Goal: Task Accomplishment & Management: Manage account settings

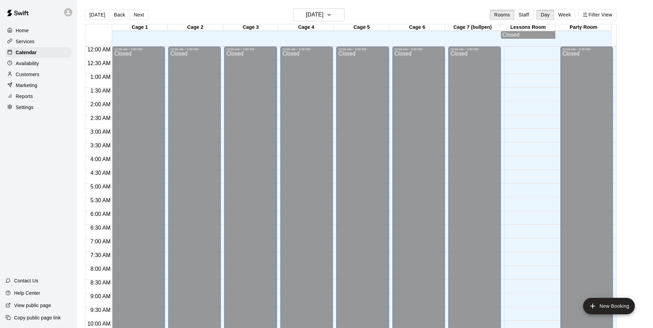
scroll to position [313, 0]
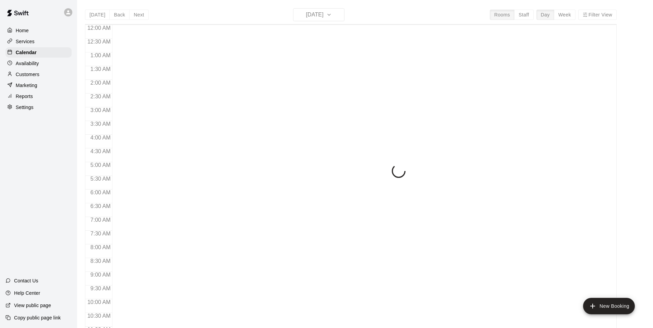
scroll to position [347, 0]
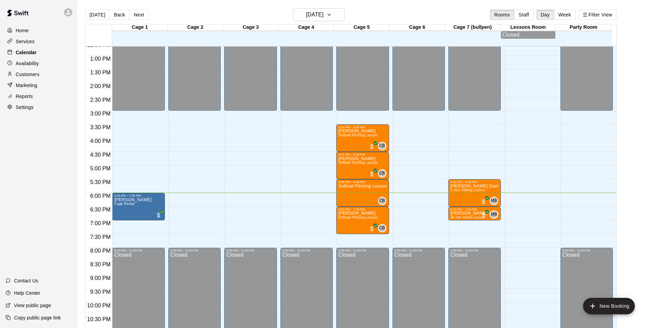
click at [30, 52] on p "Calendar" at bounding box center [26, 52] width 21 height 7
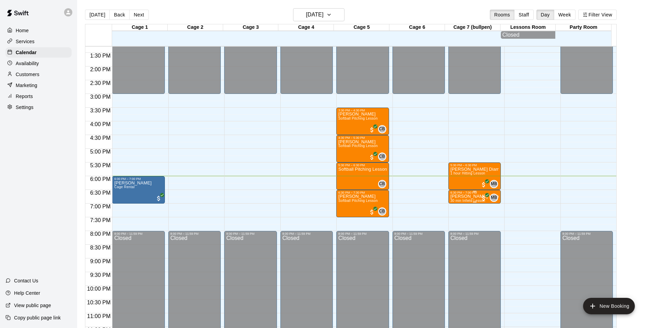
scroll to position [370, 0]
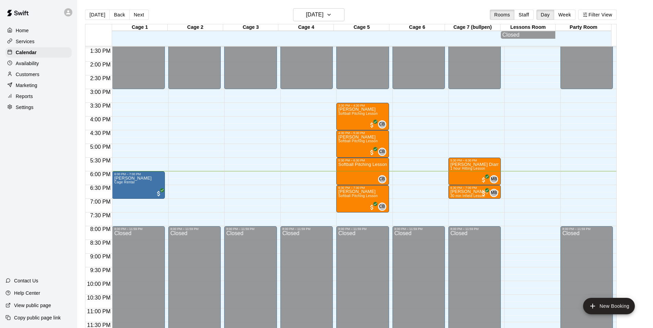
click at [29, 67] on p "Availability" at bounding box center [27, 63] width 23 height 7
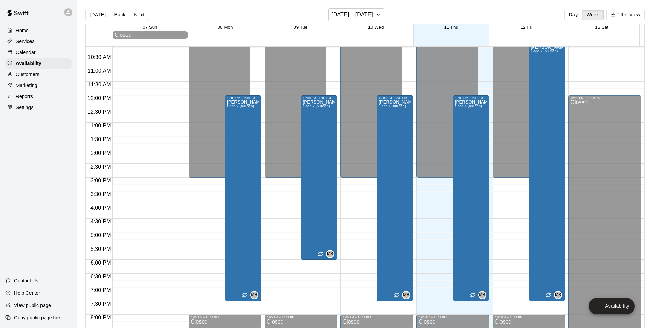
scroll to position [265, 0]
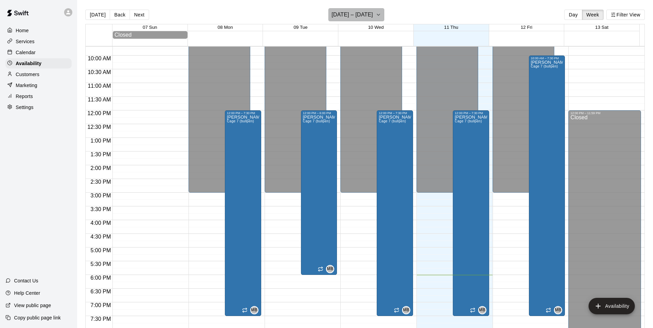
click at [364, 15] on h6 "September 07 – 13" at bounding box center [351, 15] width 41 height 10
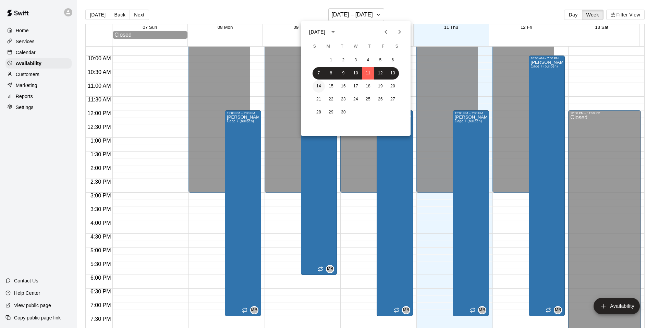
click at [316, 85] on button "14" at bounding box center [318, 86] width 12 height 12
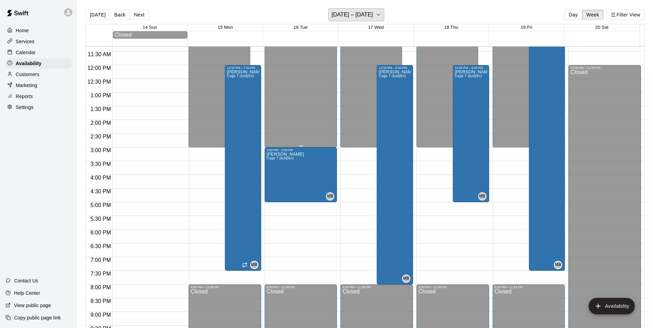
scroll to position [299, 0]
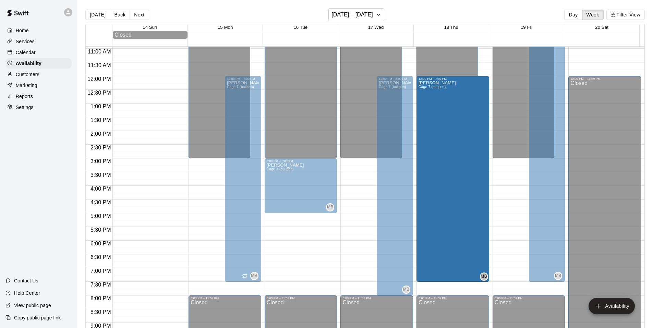
drag, startPoint x: 467, startPoint y: 213, endPoint x: 452, endPoint y: 288, distance: 76.7
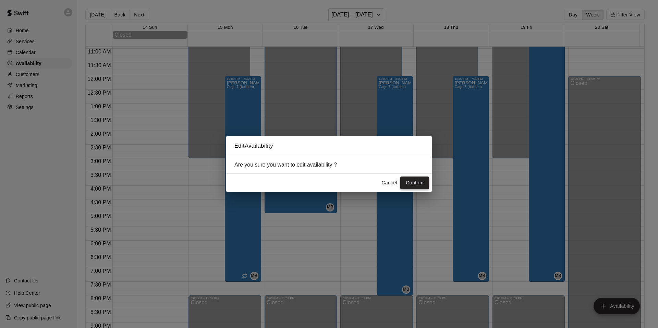
click at [413, 185] on button "Confirm" at bounding box center [414, 182] width 29 height 13
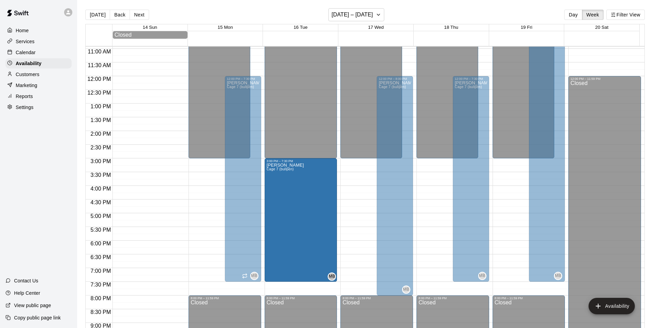
drag, startPoint x: 299, startPoint y: 213, endPoint x: 294, endPoint y: 284, distance: 71.1
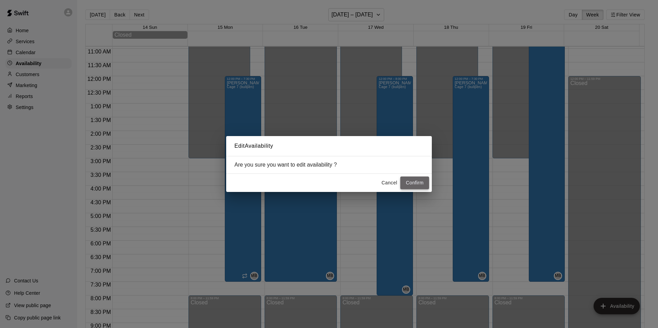
click at [407, 185] on button "Confirm" at bounding box center [414, 182] width 29 height 13
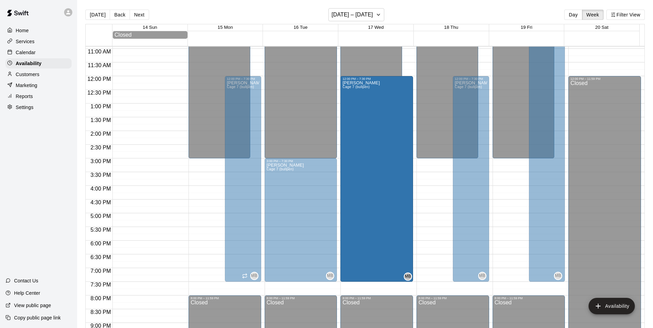
drag, startPoint x: 392, startPoint y: 294, endPoint x: 388, endPoint y: 283, distance: 11.9
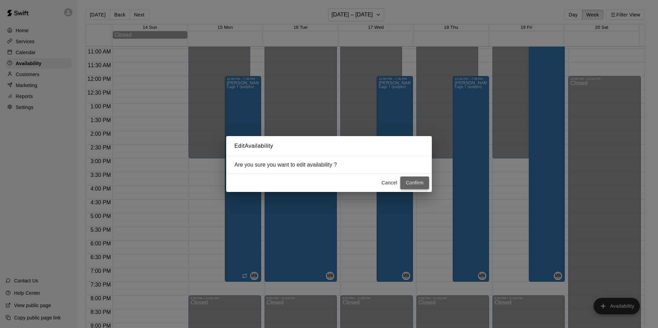
click at [417, 186] on button "Confirm" at bounding box center [414, 182] width 29 height 13
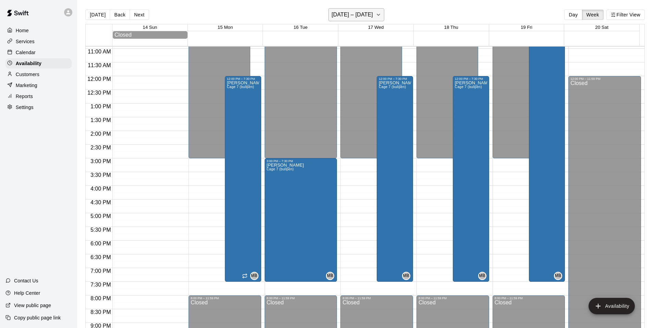
click at [373, 17] on h6 "September 14 – 20" at bounding box center [351, 15] width 41 height 10
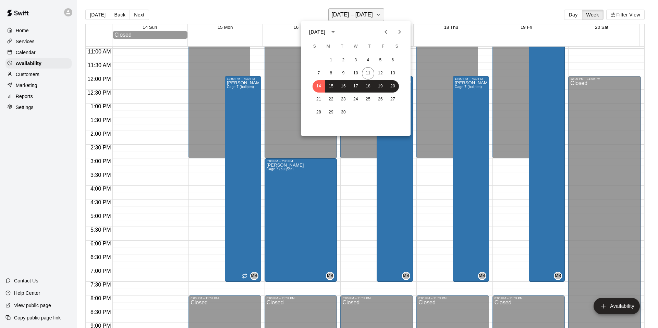
click at [373, 17] on div at bounding box center [329, 164] width 658 height 328
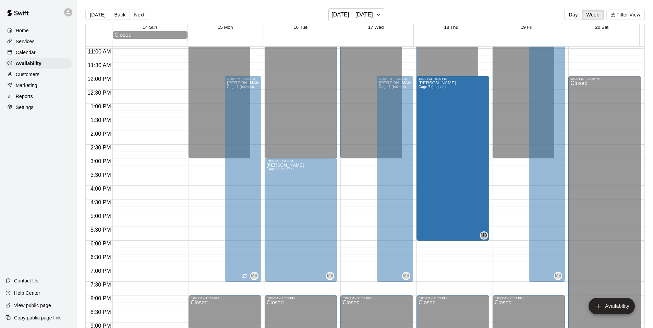
drag, startPoint x: 467, startPoint y: 282, endPoint x: 457, endPoint y: 247, distance: 35.8
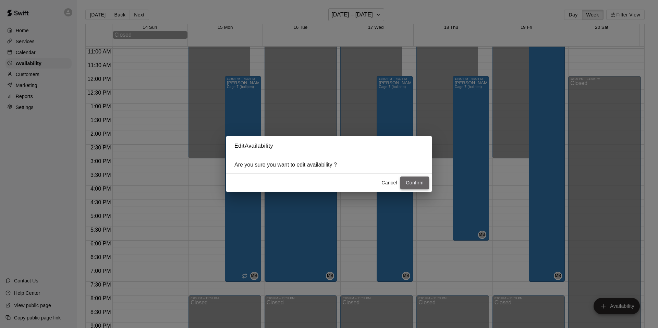
click at [420, 184] on button "Confirm" at bounding box center [414, 182] width 29 height 13
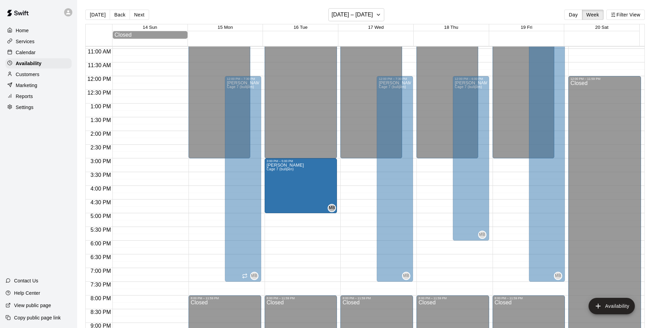
drag, startPoint x: 298, startPoint y: 281, endPoint x: 295, endPoint y: 215, distance: 65.5
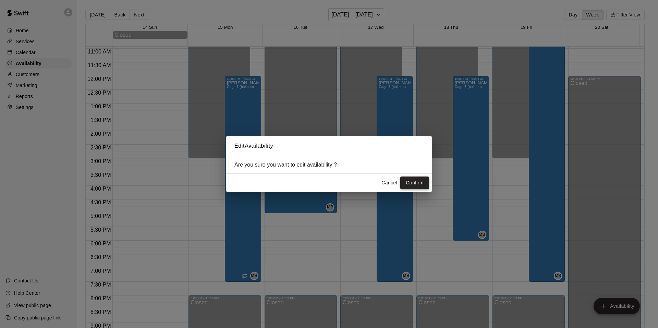
click at [425, 177] on button "Confirm" at bounding box center [414, 182] width 29 height 13
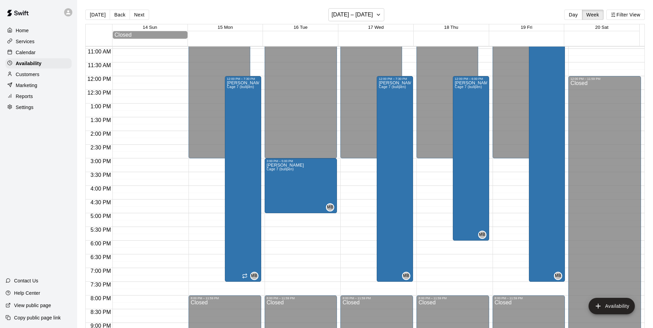
click at [27, 38] on div "Services" at bounding box center [38, 41] width 66 height 10
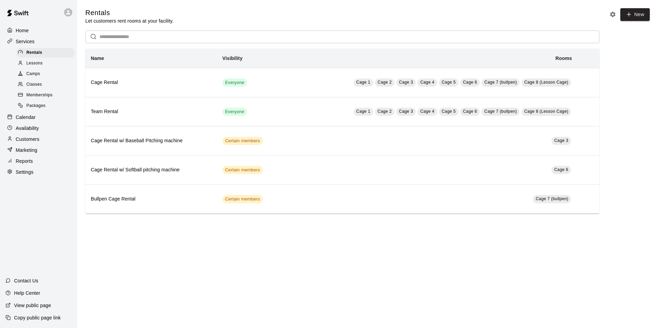
click at [28, 31] on p "Home" at bounding box center [22, 30] width 13 height 7
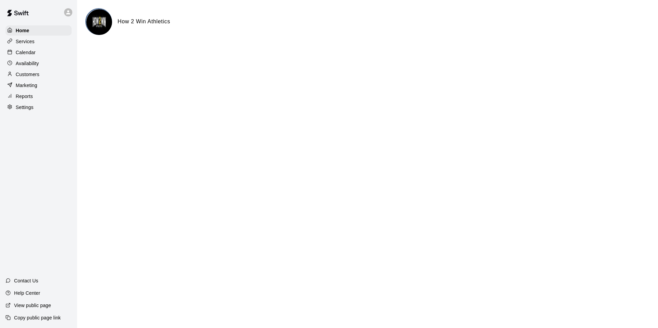
click at [31, 52] on p "Calendar" at bounding box center [26, 52] width 20 height 7
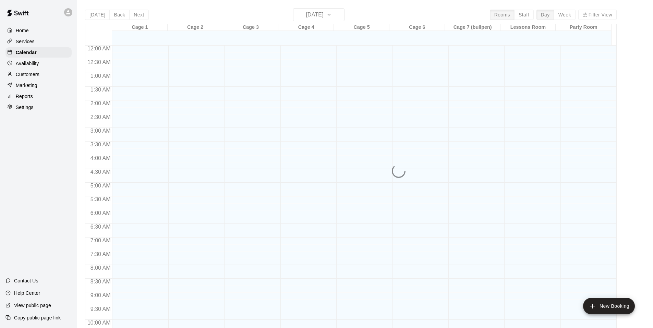
scroll to position [347, 0]
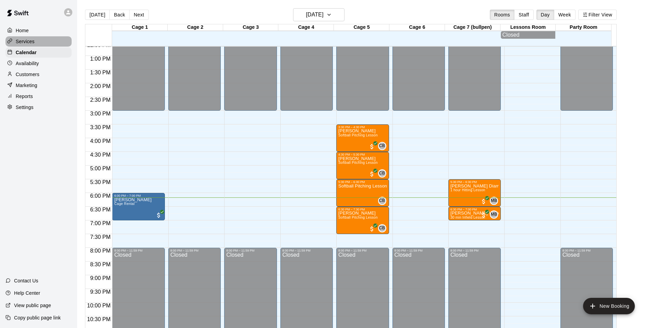
click at [30, 39] on p "Services" at bounding box center [25, 41] width 19 height 7
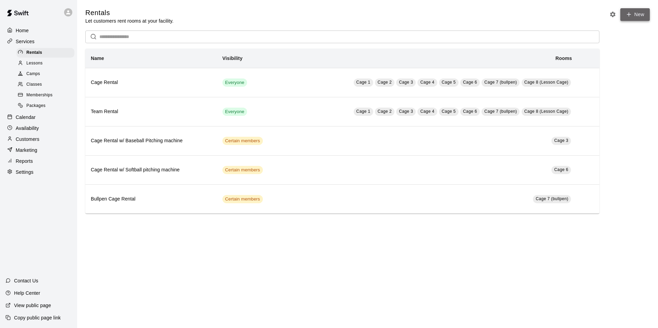
click at [633, 16] on link "New" at bounding box center [634, 14] width 29 height 13
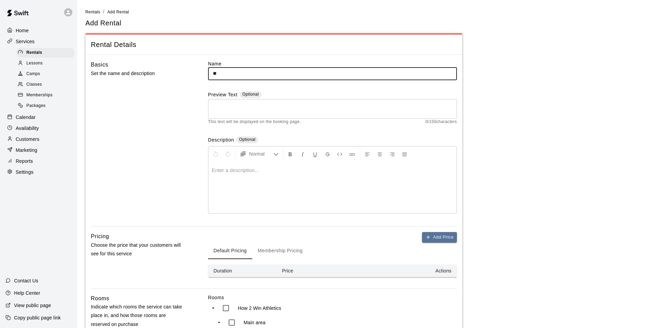
type input "*"
type input "**********"
click at [239, 171] on p at bounding box center [332, 170] width 241 height 7
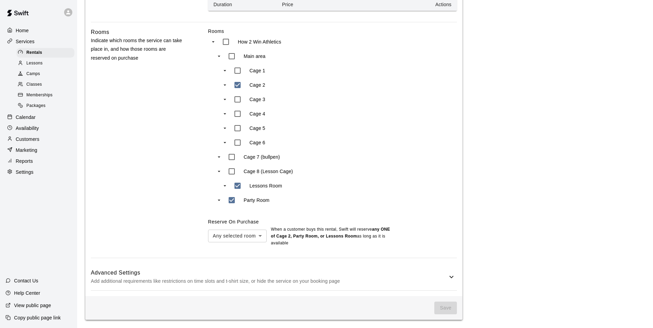
scroll to position [260, 0]
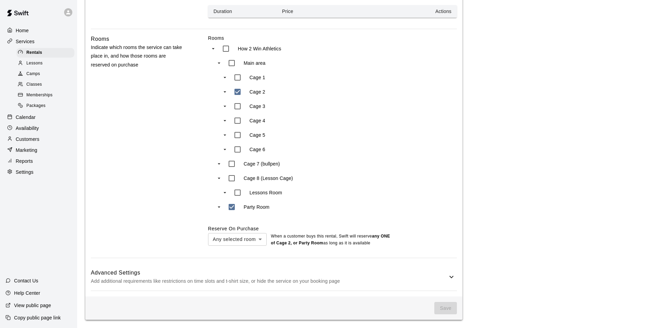
type input "***"
click at [431, 278] on p "Add additional requirements like restrictions on time slots and t-shirt size, o…" at bounding box center [269, 281] width 356 height 9
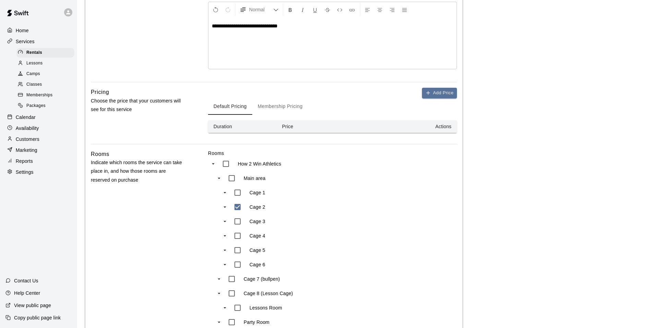
scroll to position [95, 0]
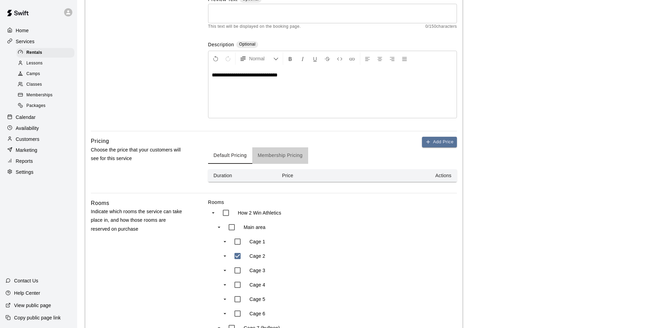
click at [286, 151] on button "Membership Pricing" at bounding box center [280, 155] width 56 height 16
click at [428, 141] on icon "button" at bounding box center [428, 141] width 0 height 3
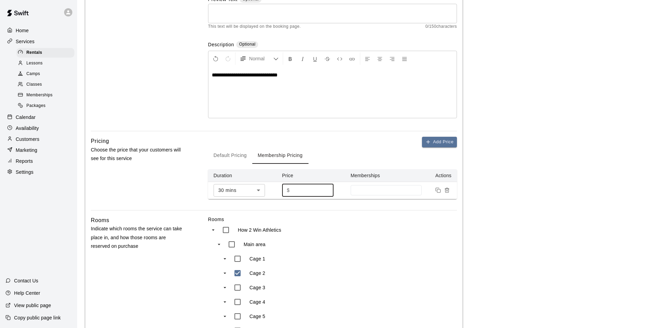
click at [312, 188] on input "*" at bounding box center [312, 190] width 41 height 13
click at [352, 190] on div at bounding box center [385, 190] width 71 height 10
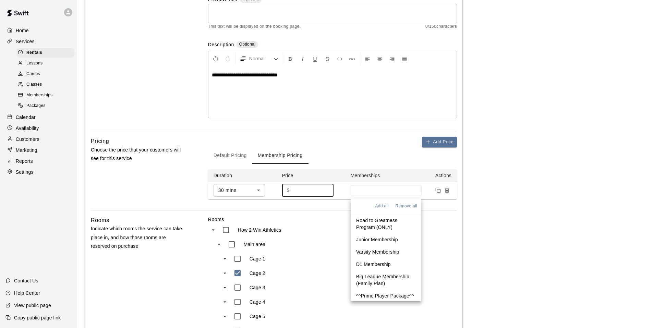
click at [380, 266] on p "D1 Membership" at bounding box center [373, 264] width 35 height 7
click at [407, 191] on div "D1 Membership" at bounding box center [385, 190] width 71 height 13
click at [381, 237] on p "D1 Membership" at bounding box center [373, 240] width 35 height 7
click at [381, 235] on p "D1 Membership" at bounding box center [373, 238] width 35 height 7
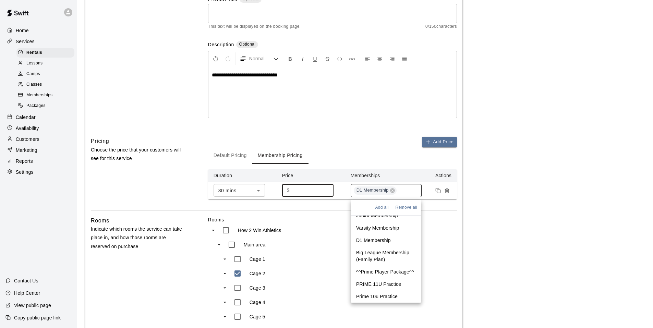
click at [407, 193] on div "D1 Membership" at bounding box center [385, 190] width 71 height 13
click at [373, 250] on p "Big League Membership (Family Plan)" at bounding box center [386, 256] width 60 height 14
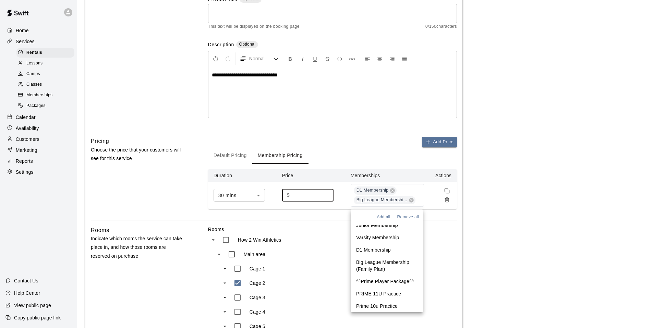
scroll to position [25, 0]
click at [382, 278] on p "^^Prime Player Package^^" at bounding box center [385, 281] width 58 height 7
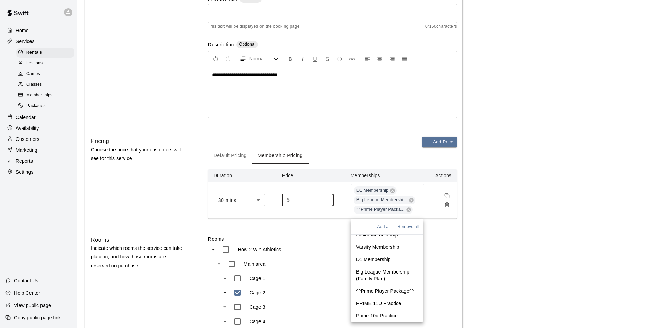
click at [393, 159] on div "Default Pricing Membership Pricing" at bounding box center [332, 155] width 249 height 16
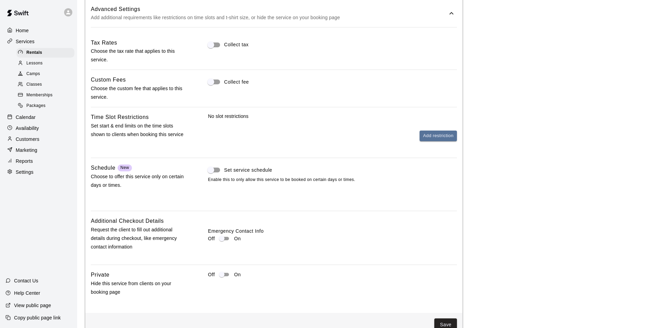
scroll to position [577, 0]
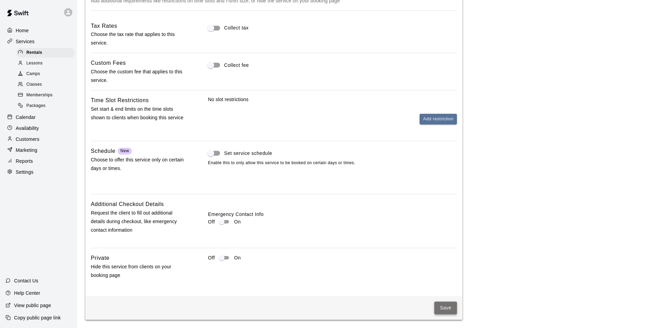
click at [444, 306] on button "Save" at bounding box center [445, 307] width 23 height 13
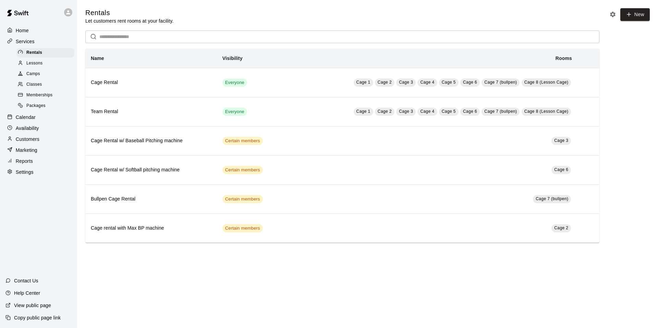
click at [27, 121] on p "Calendar" at bounding box center [26, 117] width 20 height 7
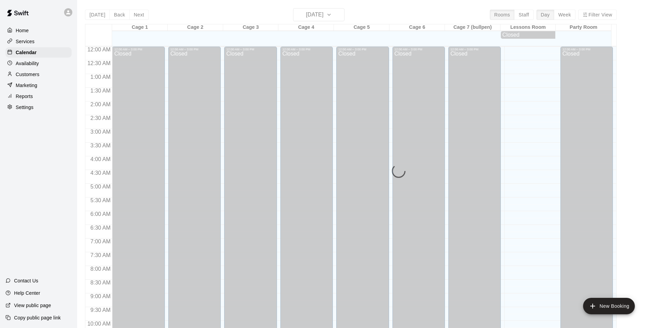
scroll to position [347, 0]
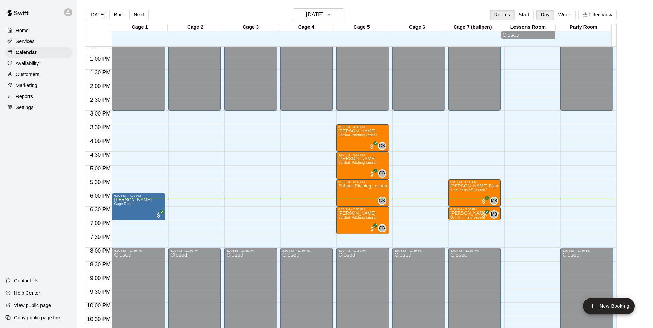
click at [39, 44] on div "Services" at bounding box center [38, 41] width 66 height 10
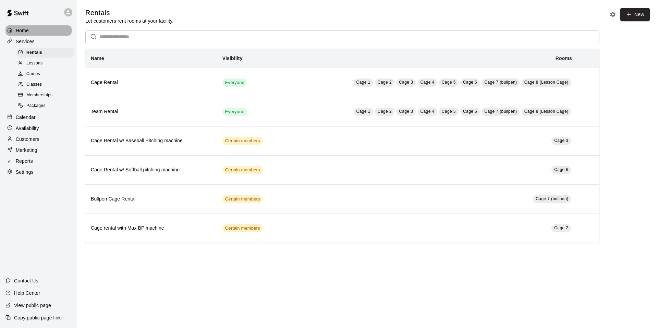
click at [38, 29] on div "Home" at bounding box center [38, 30] width 66 height 10
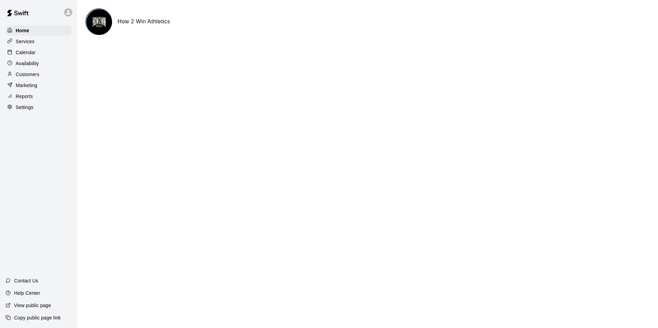
click at [37, 41] on div "Services" at bounding box center [38, 41] width 66 height 10
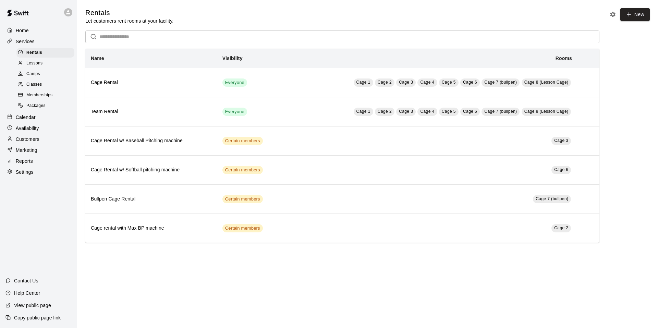
click at [38, 63] on span "Lessons" at bounding box center [34, 63] width 16 height 7
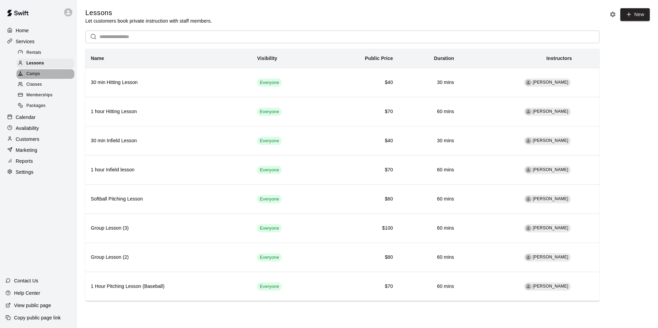
click at [47, 75] on div "Camps" at bounding box center [45, 74] width 58 height 10
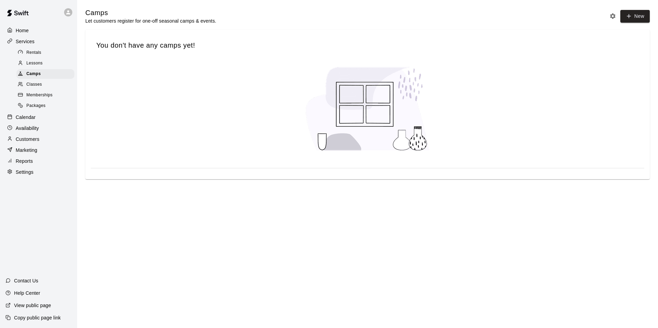
click at [44, 82] on div "Classes" at bounding box center [45, 85] width 58 height 10
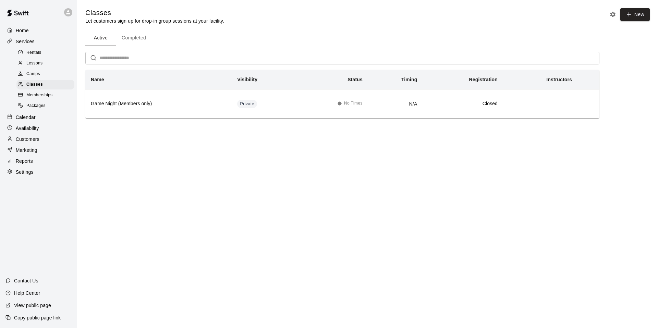
click at [50, 95] on span "Memberships" at bounding box center [39, 95] width 26 height 7
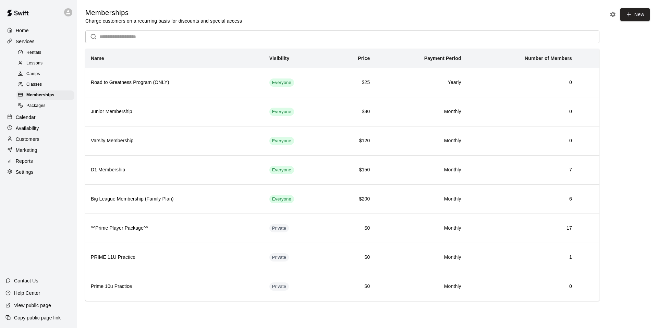
click at [48, 104] on div "Packages" at bounding box center [45, 106] width 58 height 10
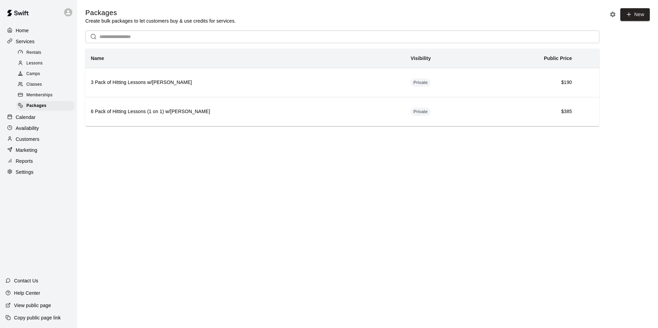
click at [42, 119] on div "Calendar" at bounding box center [38, 117] width 66 height 10
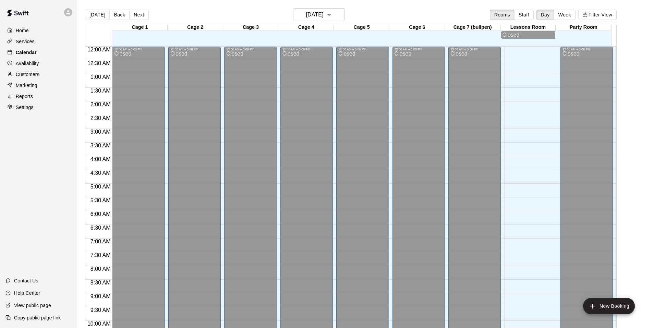
scroll to position [347, 0]
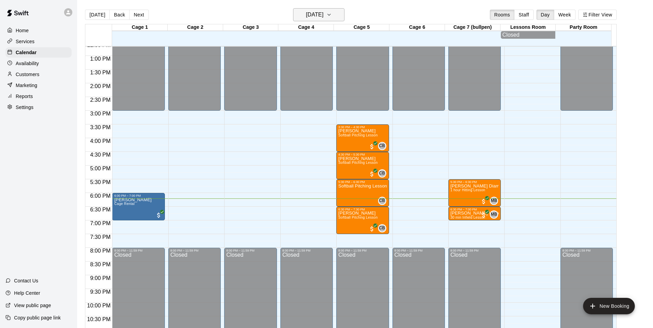
click at [332, 16] on icon "button" at bounding box center [328, 15] width 5 height 8
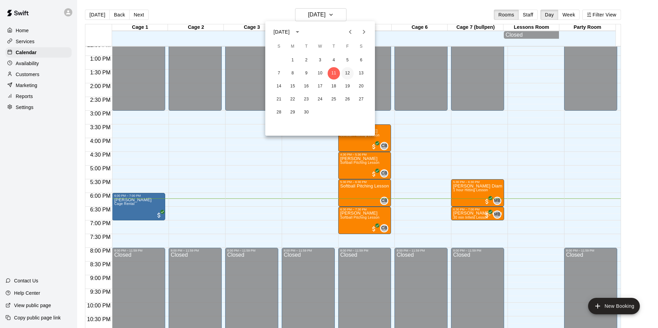
click at [345, 73] on button "12" at bounding box center [347, 73] width 12 height 12
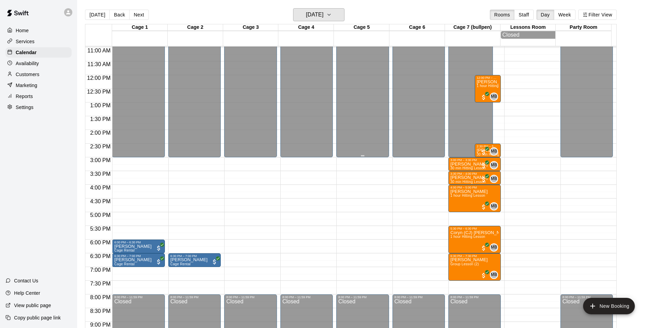
scroll to position [313, 0]
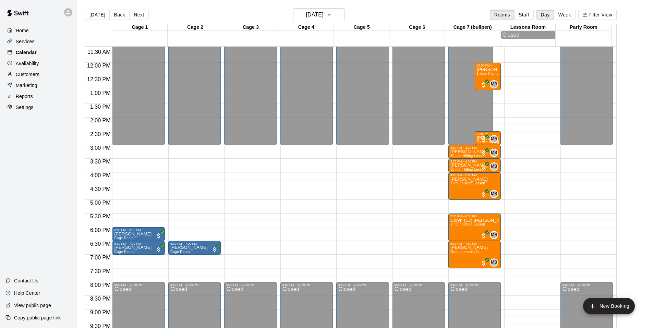
click at [38, 54] on div "Calendar" at bounding box center [38, 52] width 66 height 10
click at [319, 13] on h6 "Friday Sep 12" at bounding box center [314, 15] width 17 height 10
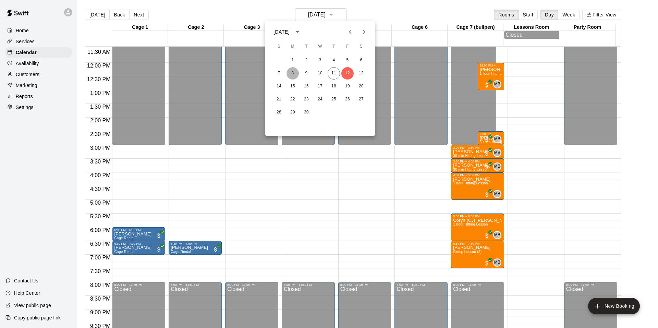
click at [287, 74] on button "8" at bounding box center [292, 73] width 12 height 12
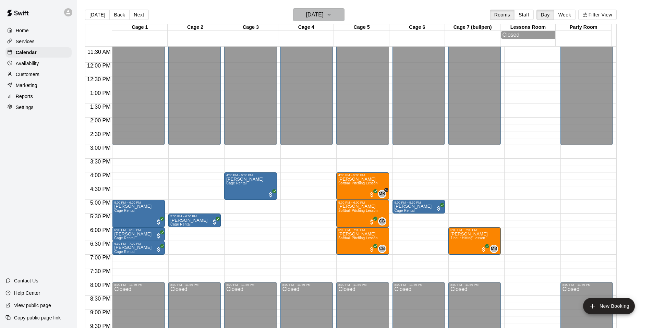
click at [332, 14] on icon "button" at bounding box center [328, 15] width 5 height 8
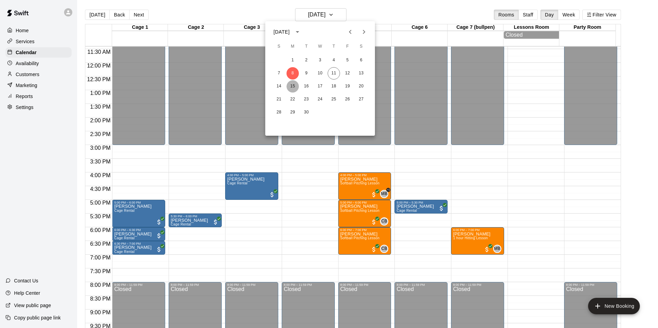
click at [291, 87] on button "15" at bounding box center [292, 86] width 12 height 12
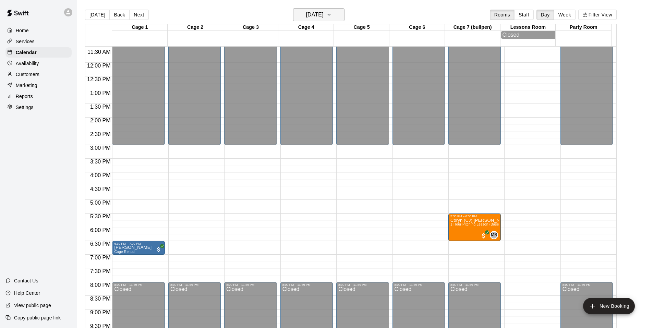
click at [336, 19] on button "Monday Sep 15" at bounding box center [318, 14] width 51 height 13
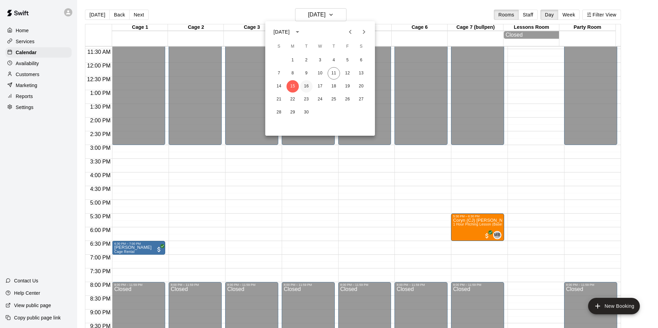
click at [302, 89] on button "16" at bounding box center [306, 86] width 12 height 12
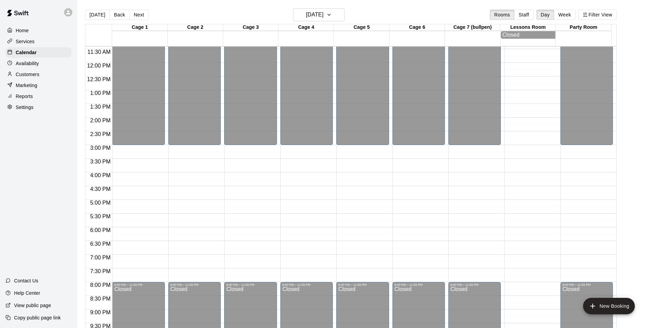
click at [332, 7] on main "Today Back Next Tuesday Sep 16 Rooms Staff Day Week Filter View Cage 1 16 Tue C…" at bounding box center [364, 169] width 575 height 339
click at [323, 12] on h6 "Tuesday Sep 16" at bounding box center [314, 15] width 17 height 10
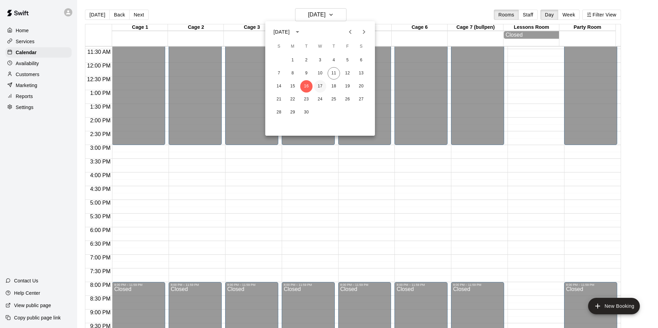
click at [323, 85] on button "17" at bounding box center [320, 86] width 12 height 12
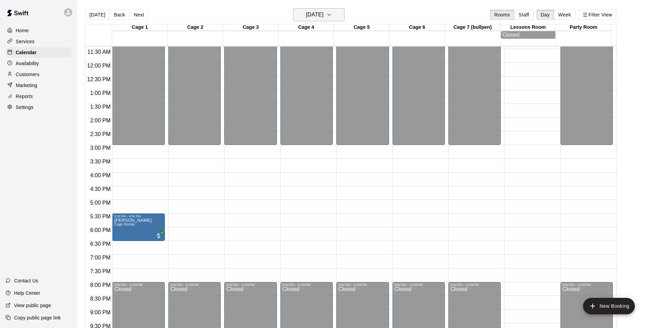
click at [340, 18] on button "Wednesday Sep 17" at bounding box center [318, 14] width 51 height 13
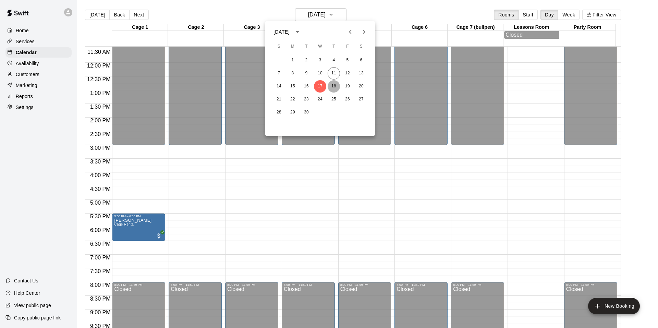
click at [336, 84] on button "18" at bounding box center [333, 86] width 12 height 12
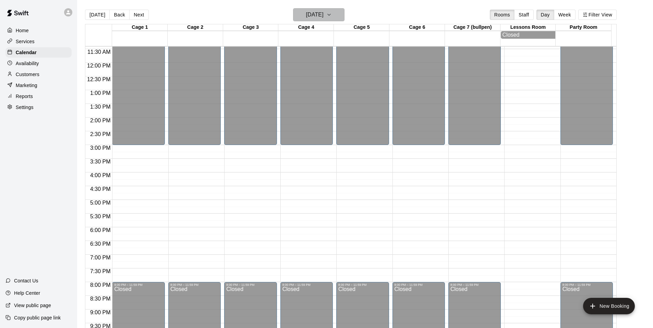
click at [332, 17] on icon "button" at bounding box center [328, 15] width 5 height 8
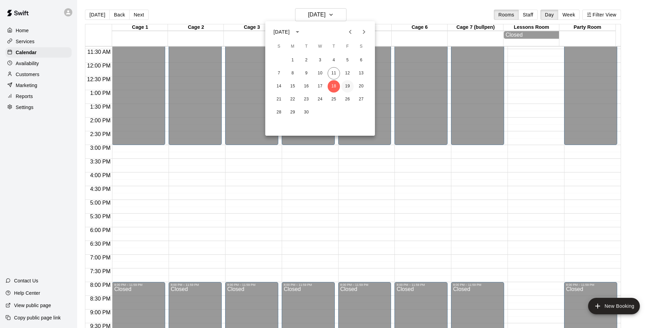
click at [349, 84] on button "19" at bounding box center [347, 86] width 12 height 12
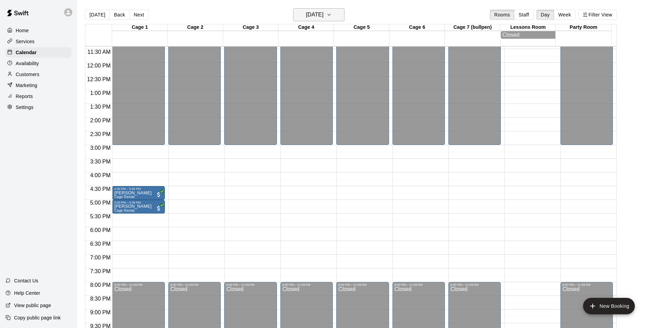
click at [333, 19] on button "Friday Sep 19" at bounding box center [318, 14] width 51 height 13
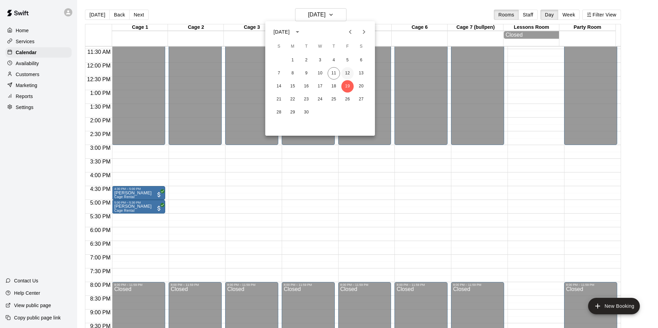
click at [347, 76] on button "12" at bounding box center [347, 73] width 12 height 12
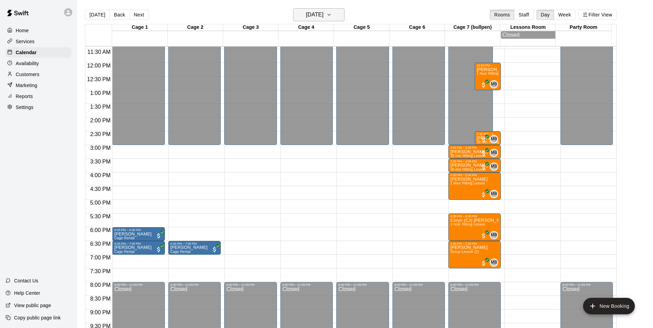
click at [329, 8] on main "Today Back Next Friday Sep 12 Rooms Staff Day Week Filter View Cage 1 12 Fri Ca…" at bounding box center [364, 169] width 575 height 339
click at [323, 13] on h6 "Friday Sep 12" at bounding box center [314, 15] width 17 height 10
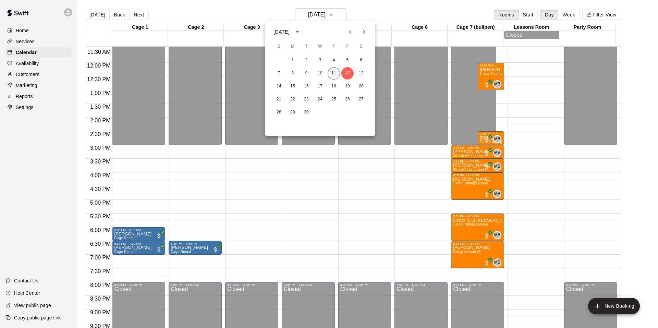
click at [336, 73] on button "11" at bounding box center [333, 73] width 12 height 12
